Goal: Contribute content: Contribute content

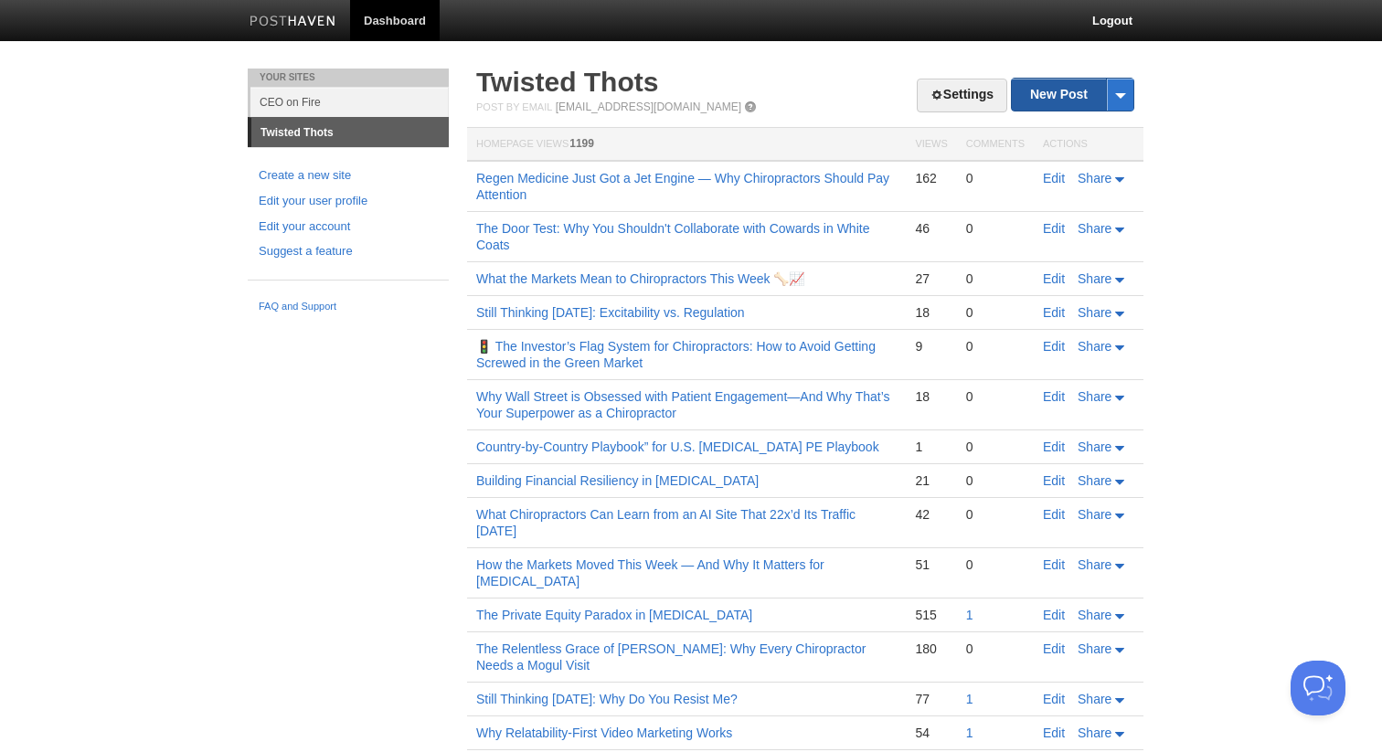
click at [1047, 92] on link "New Post" at bounding box center [1073, 95] width 122 height 32
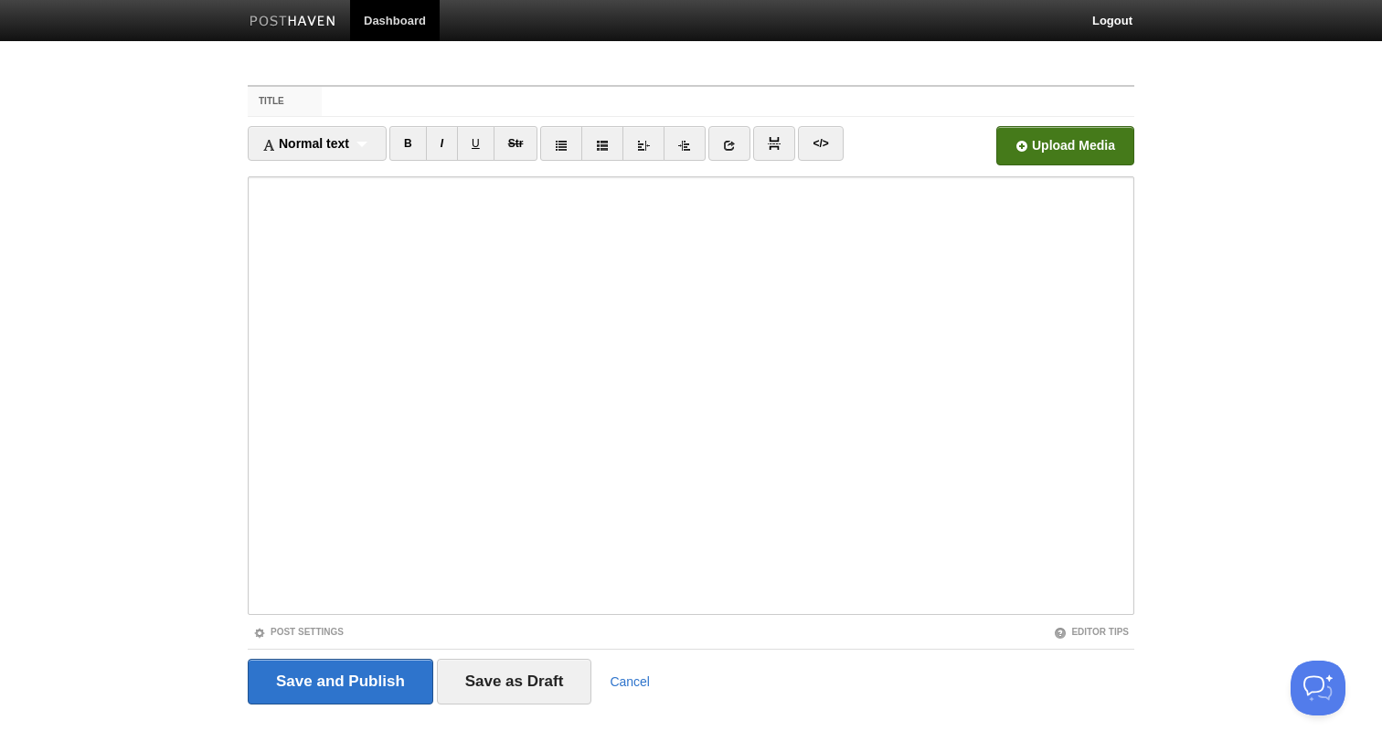
click at [1009, 146] on input "file" at bounding box center [514, 150] width 1384 height 93
click at [583, 91] on input "Title" at bounding box center [728, 101] width 813 height 29
type input "Stopping the Leaks from Your Worst Habit (And What's Your Worst Habit)"
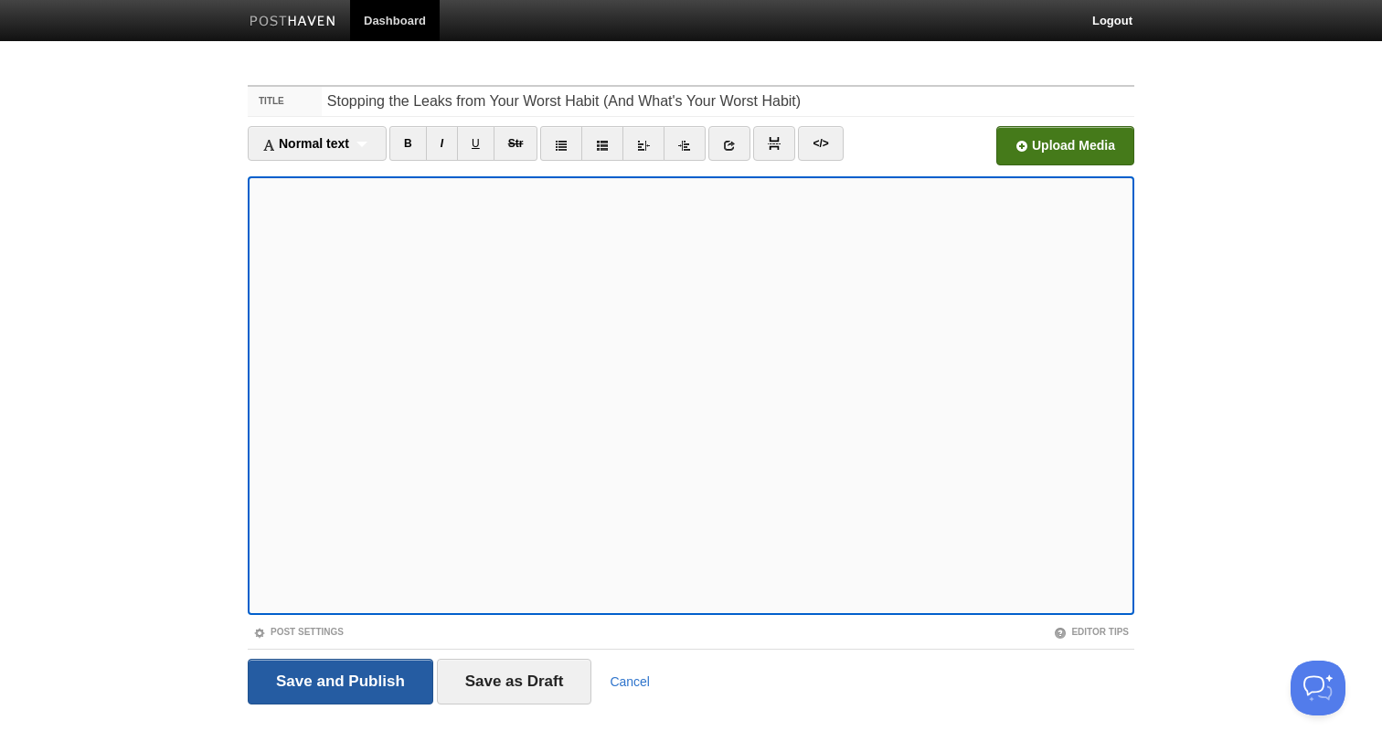
click at [394, 684] on input "Save and Publish" at bounding box center [341, 682] width 186 height 46
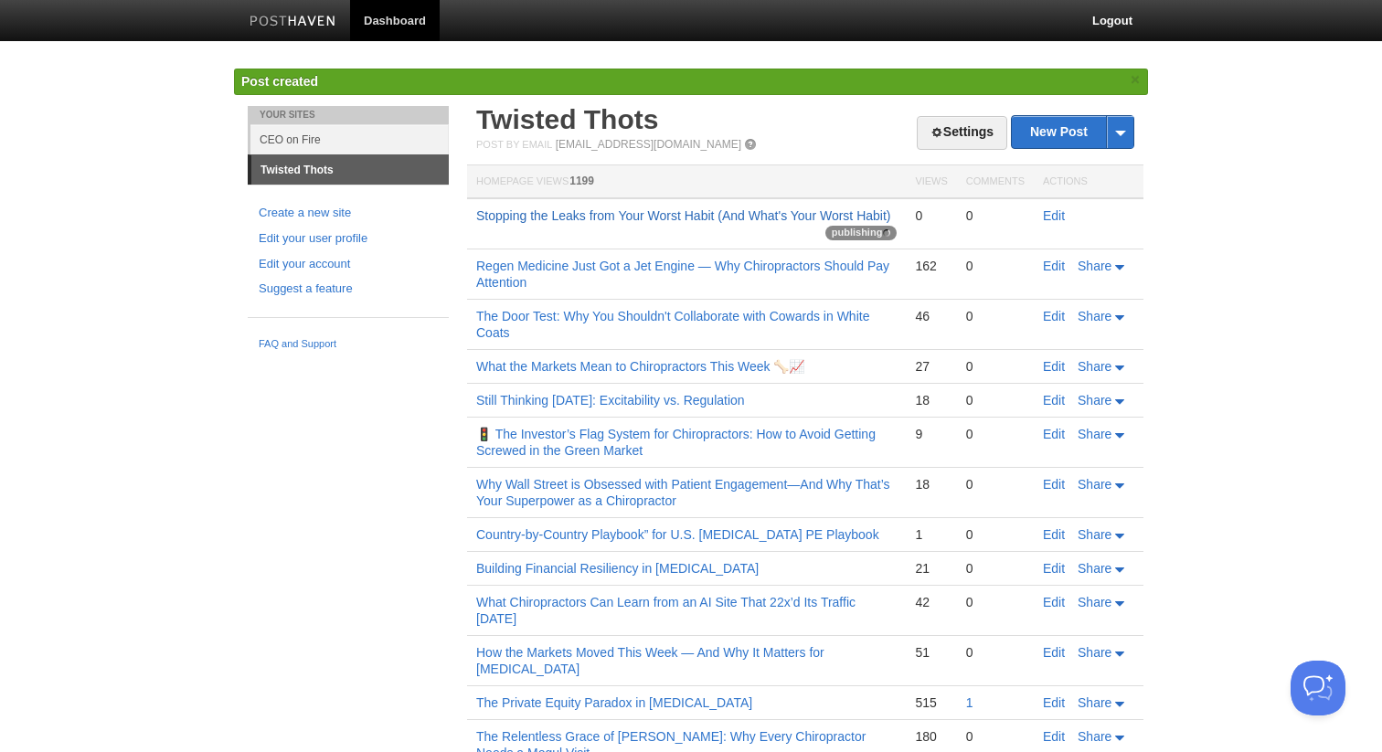
click at [631, 214] on link "Stopping the Leaks from Your Worst Habit (And What's Your Worst Habit)" at bounding box center [683, 215] width 415 height 15
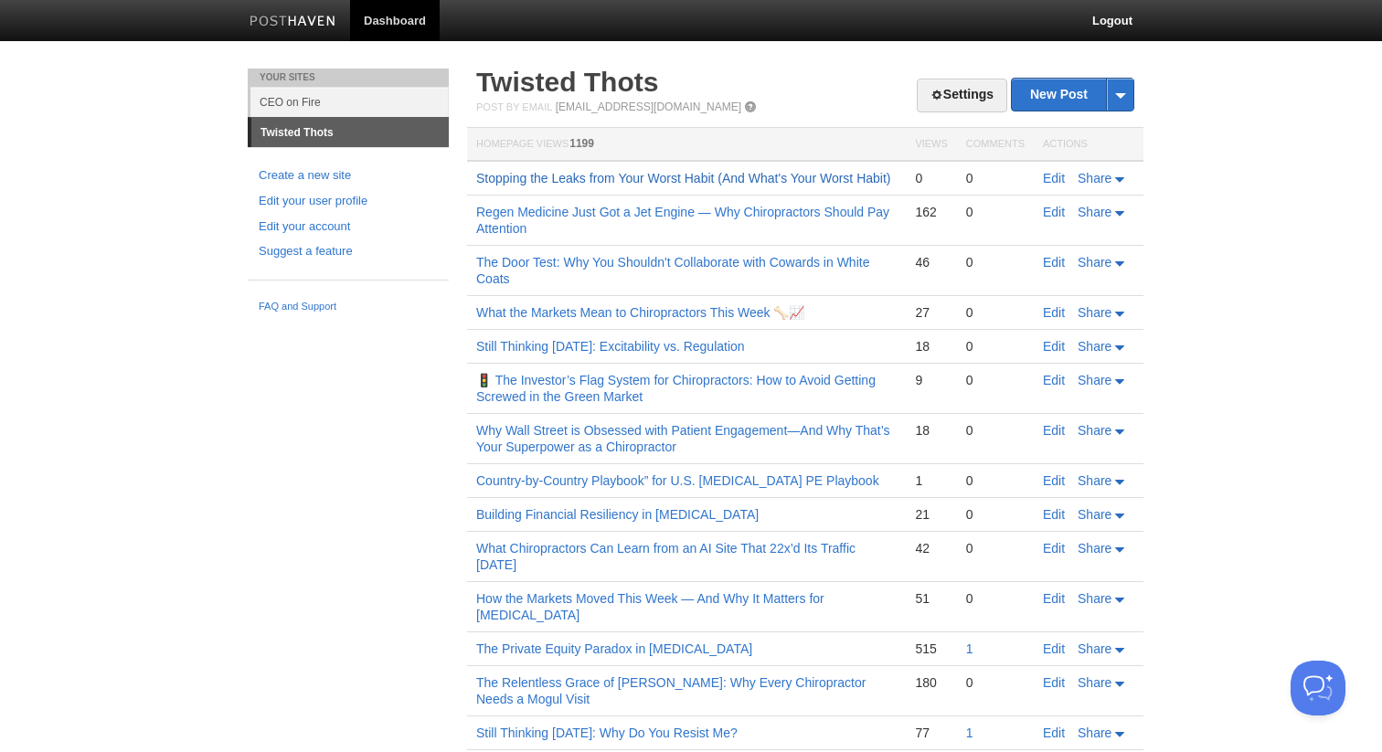
click at [842, 174] on link "Stopping the Leaks from Your Worst Habit (And What's Your Worst Habit)" at bounding box center [683, 178] width 415 height 15
click at [730, 171] on link "Stopping the Leaks from Your Worst Habit (And What's Your Worst Habit)" at bounding box center [683, 178] width 415 height 15
click at [663, 179] on link "Stopping the Leaks from Your Worst Habit (And What's Your Worst Habit)" at bounding box center [683, 178] width 415 height 15
click at [566, 178] on link "Stopping the Leaks from Your Worst Habit (And What's Your Worst Habit)" at bounding box center [683, 178] width 415 height 15
click at [580, 173] on link "Stopping the Leaks from Your Worst Habit (And What's Your Worst Habit)" at bounding box center [683, 178] width 415 height 15
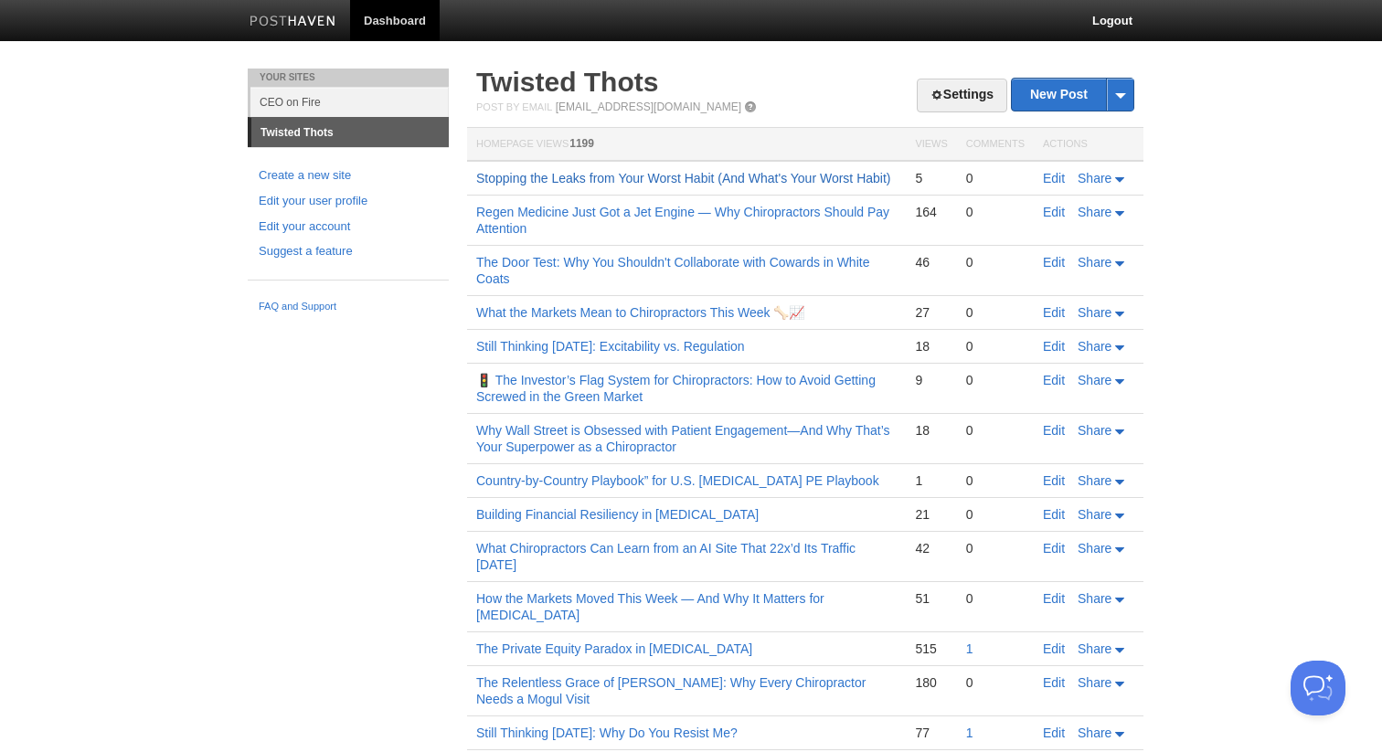
click at [677, 174] on link "Stopping the Leaks from Your Worst Habit (And What's Your Worst Habit)" at bounding box center [683, 178] width 415 height 15
click at [613, 181] on link "Stopping the Leaks from Your Worst Habit (And What's Your Worst Habit)" at bounding box center [683, 178] width 415 height 15
